Goal: Task Accomplishment & Management: Complete application form

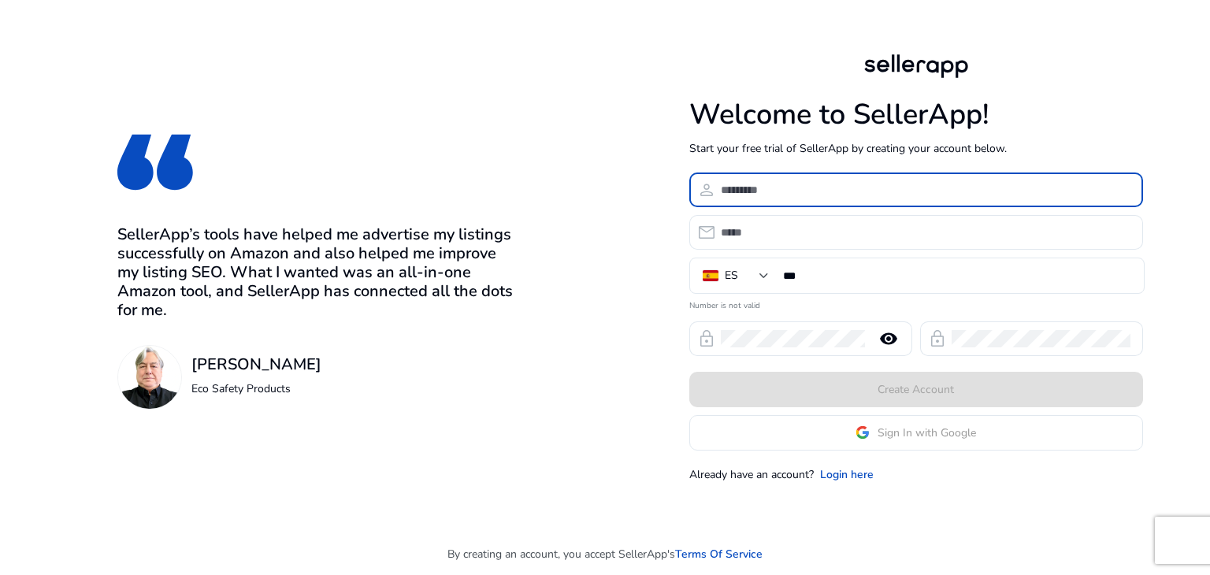
click at [769, 196] on input at bounding box center [926, 189] width 410 height 17
click at [755, 189] on input at bounding box center [926, 189] width 410 height 17
type input "*"
type input "**********"
click at [758, 230] on input "email" at bounding box center [926, 232] width 410 height 17
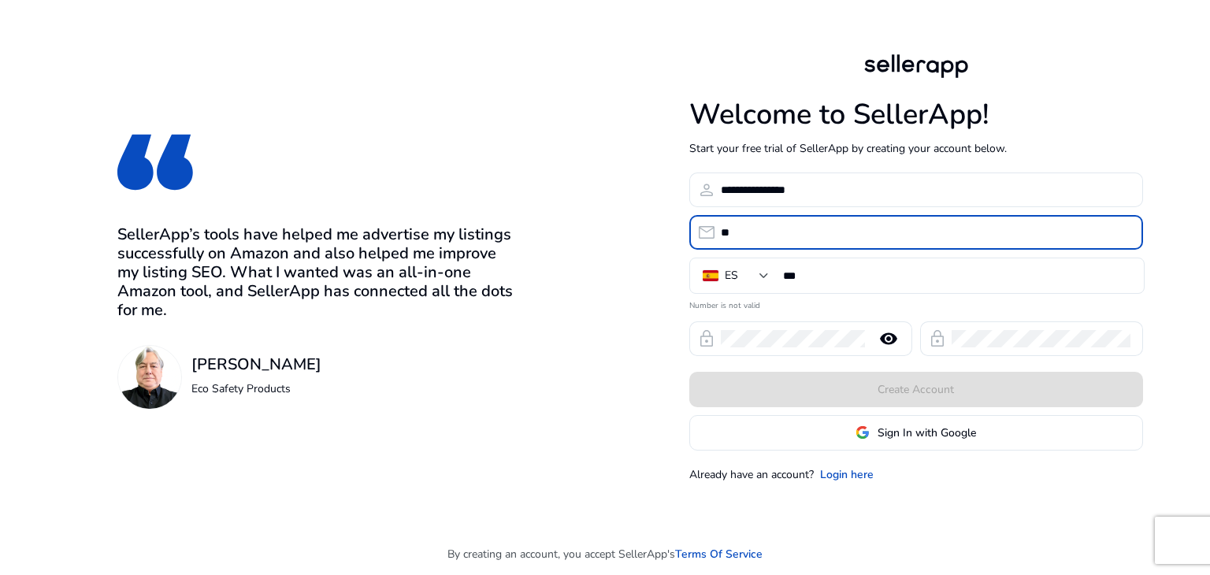
type input "*"
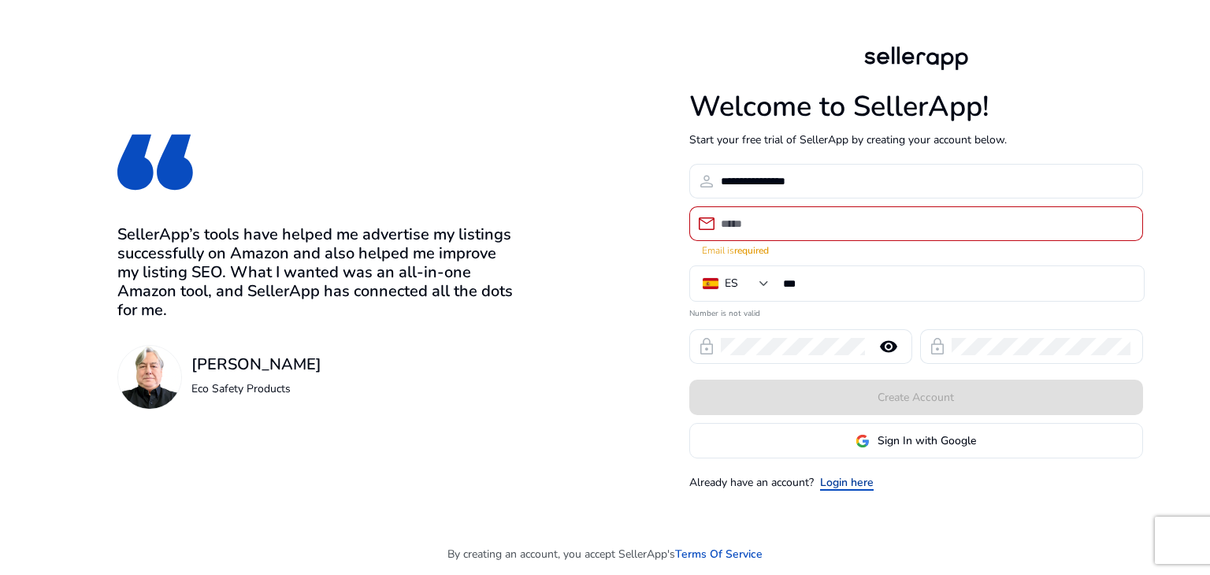
click at [853, 474] on link "Login here" at bounding box center [847, 482] width 54 height 17
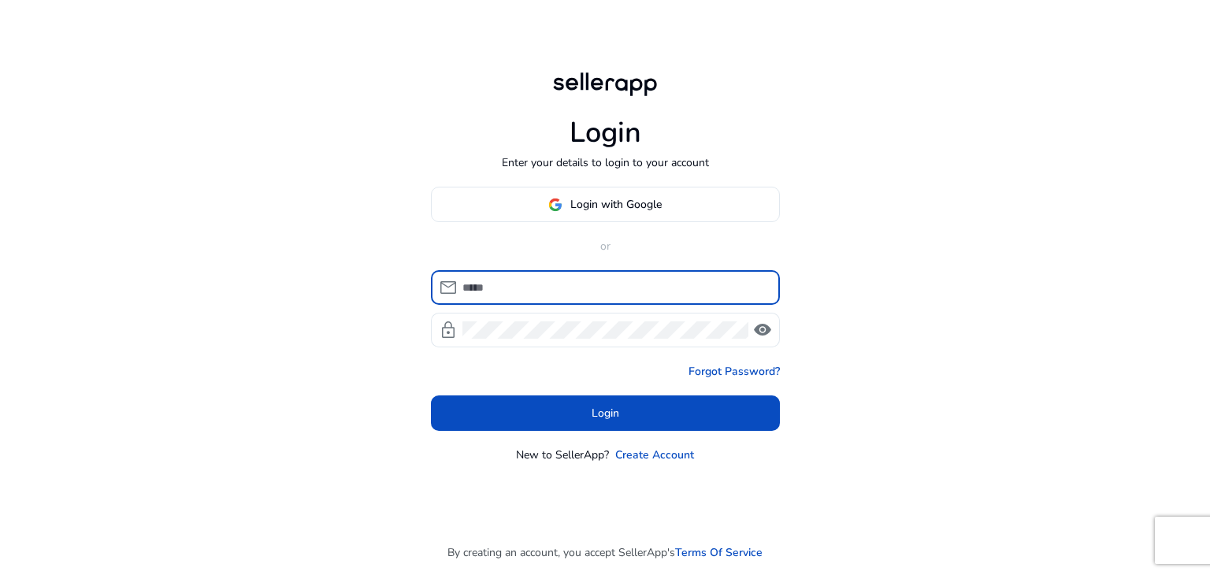
click at [565, 292] on input at bounding box center [614, 287] width 305 height 17
type input "**********"
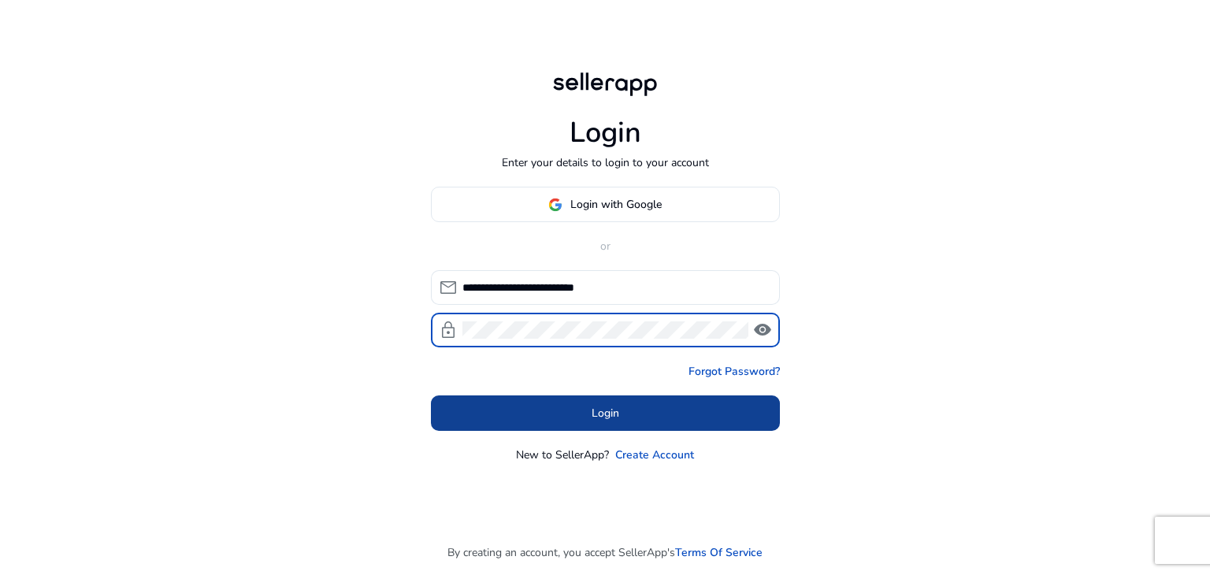
click at [576, 406] on span at bounding box center [605, 414] width 349 height 38
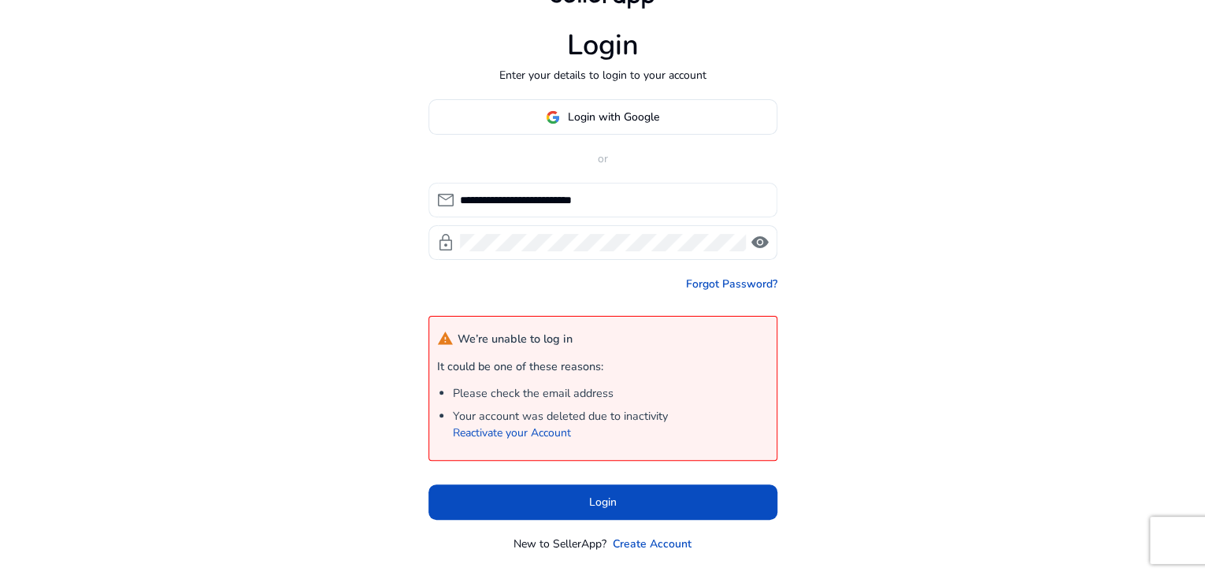
scroll to position [64, 0]
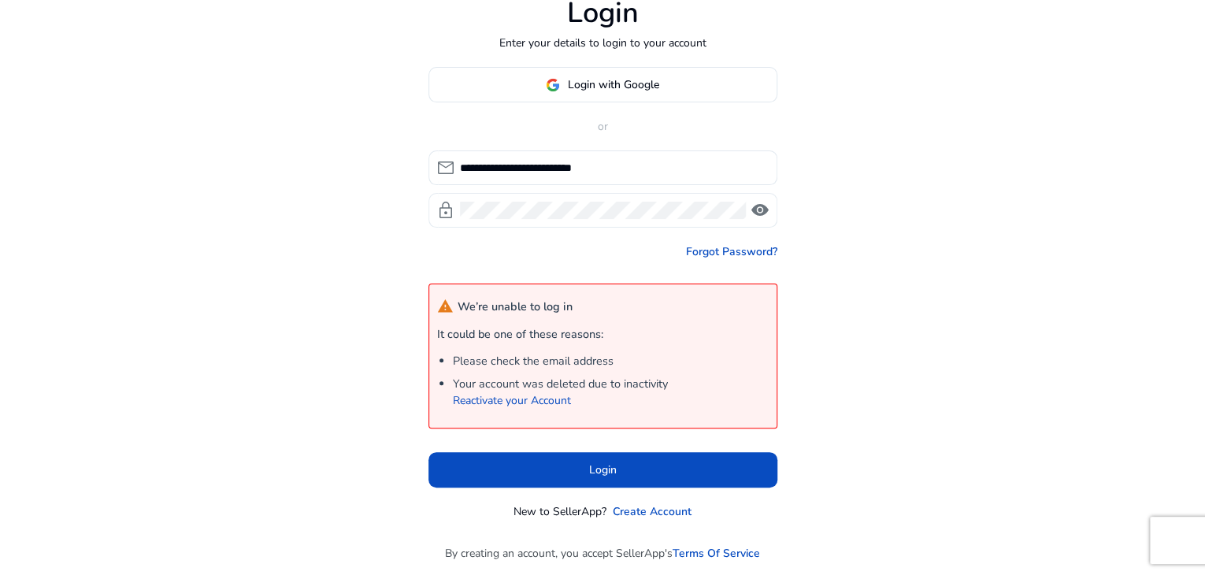
click at [762, 209] on span "visibility" at bounding box center [760, 210] width 19 height 19
click at [762, 209] on span "visibility_off" at bounding box center [760, 210] width 19 height 19
